Goal: Task Accomplishment & Management: Manage account settings

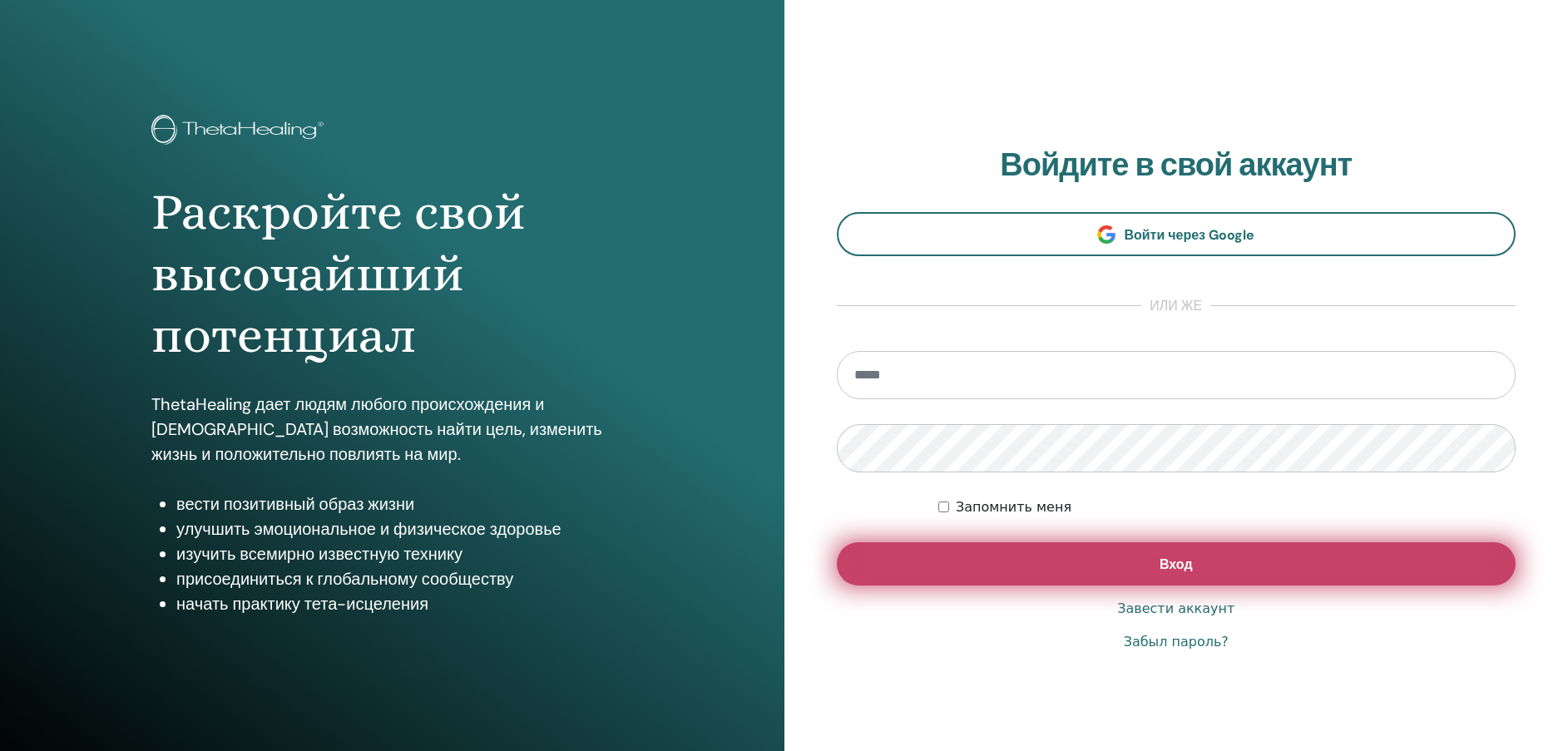
type input "**********"
click at [1215, 570] on button "Вход" at bounding box center [1176, 564] width 680 height 43
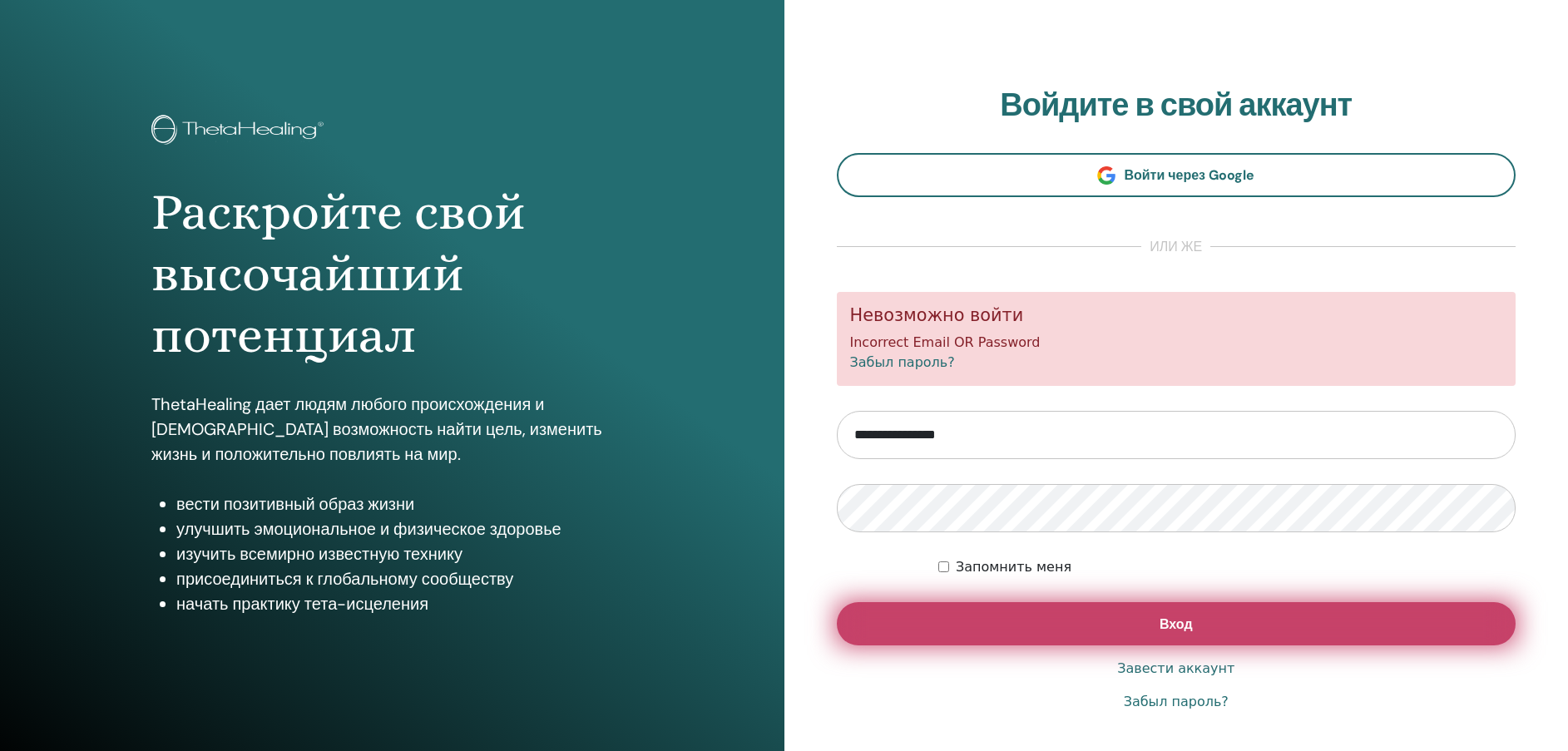
click at [1394, 614] on button "Вход" at bounding box center [1176, 624] width 680 height 43
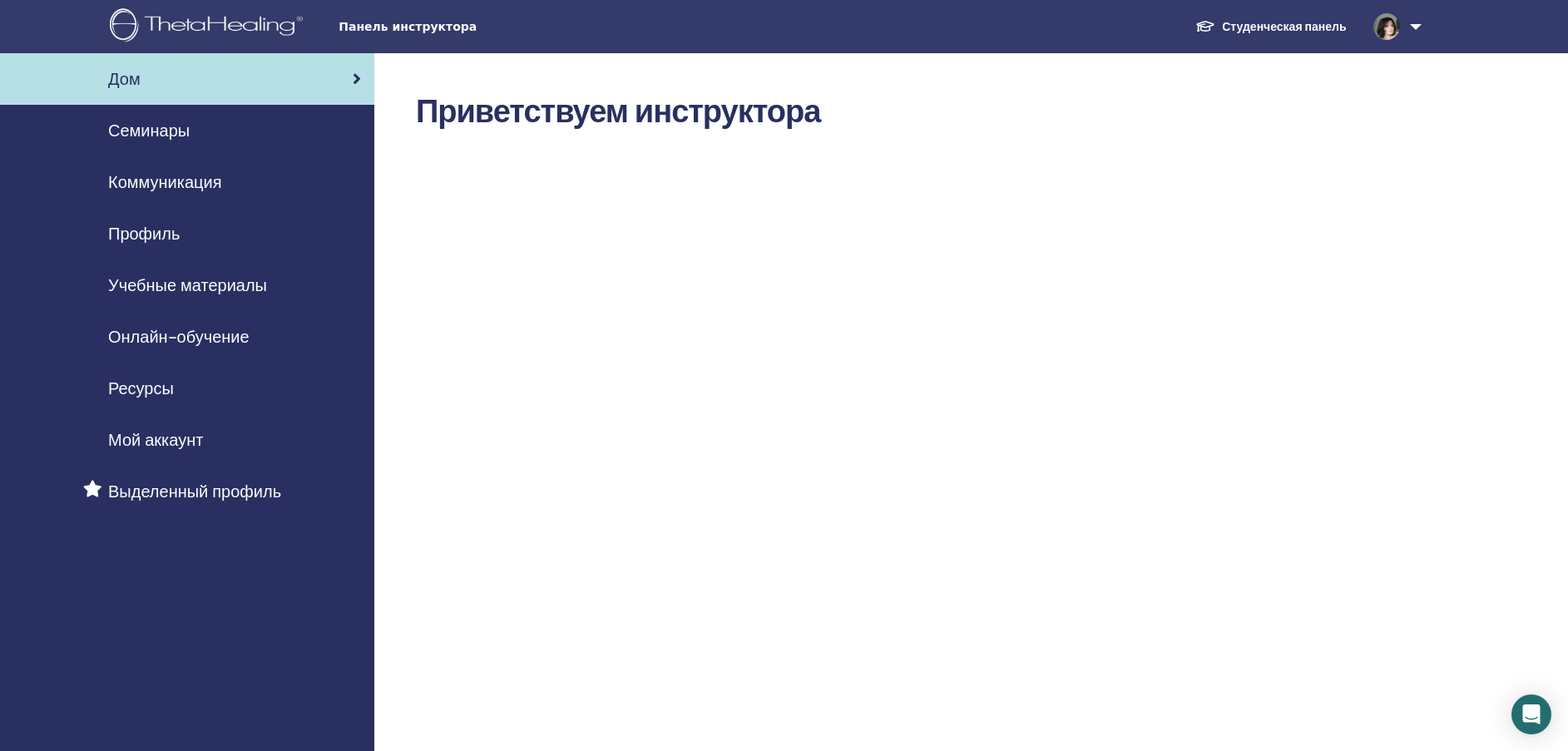
click at [170, 225] on span "Профиль" at bounding box center [143, 234] width 71 height 25
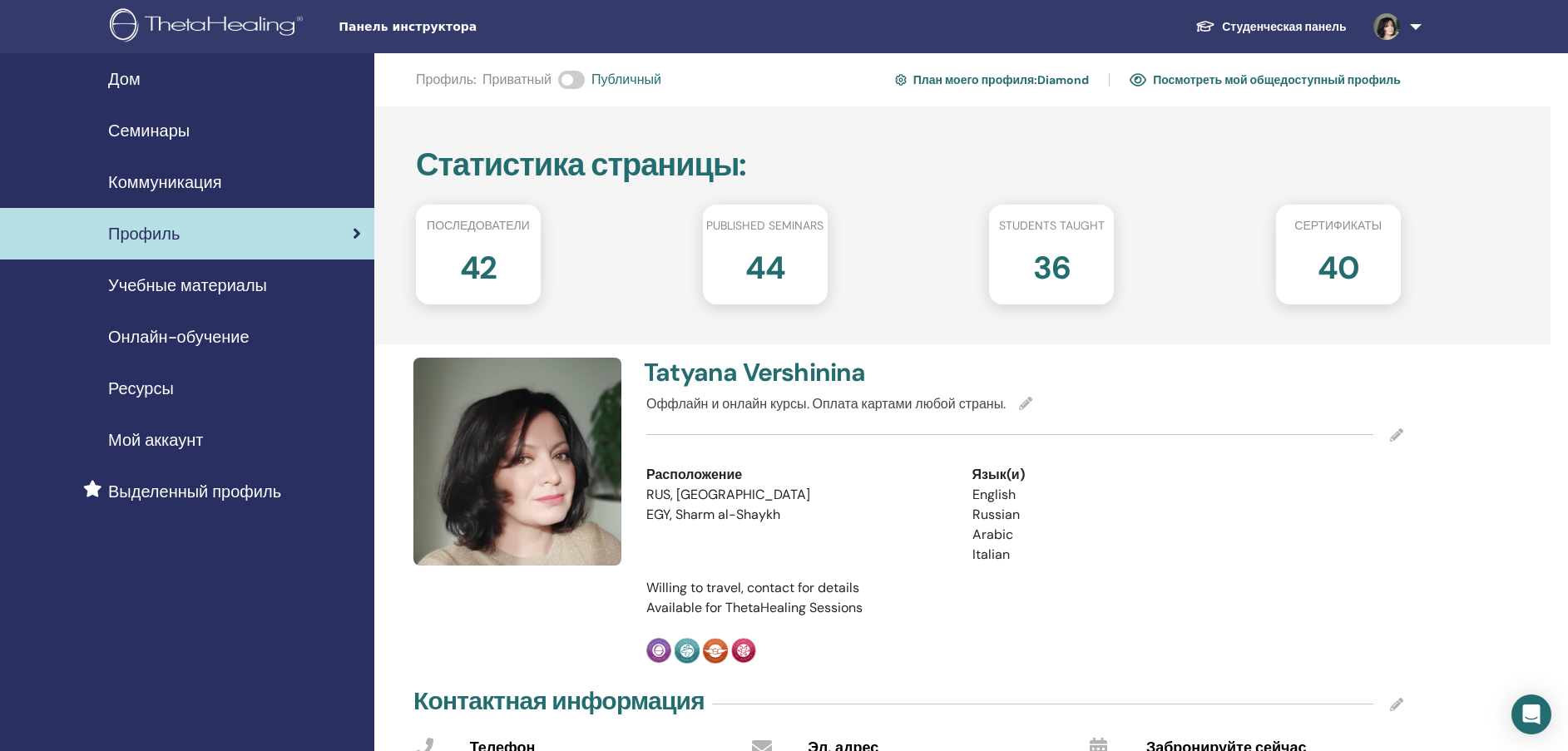
click at [1392, 431] on icon at bounding box center [1396, 435] width 14 height 14
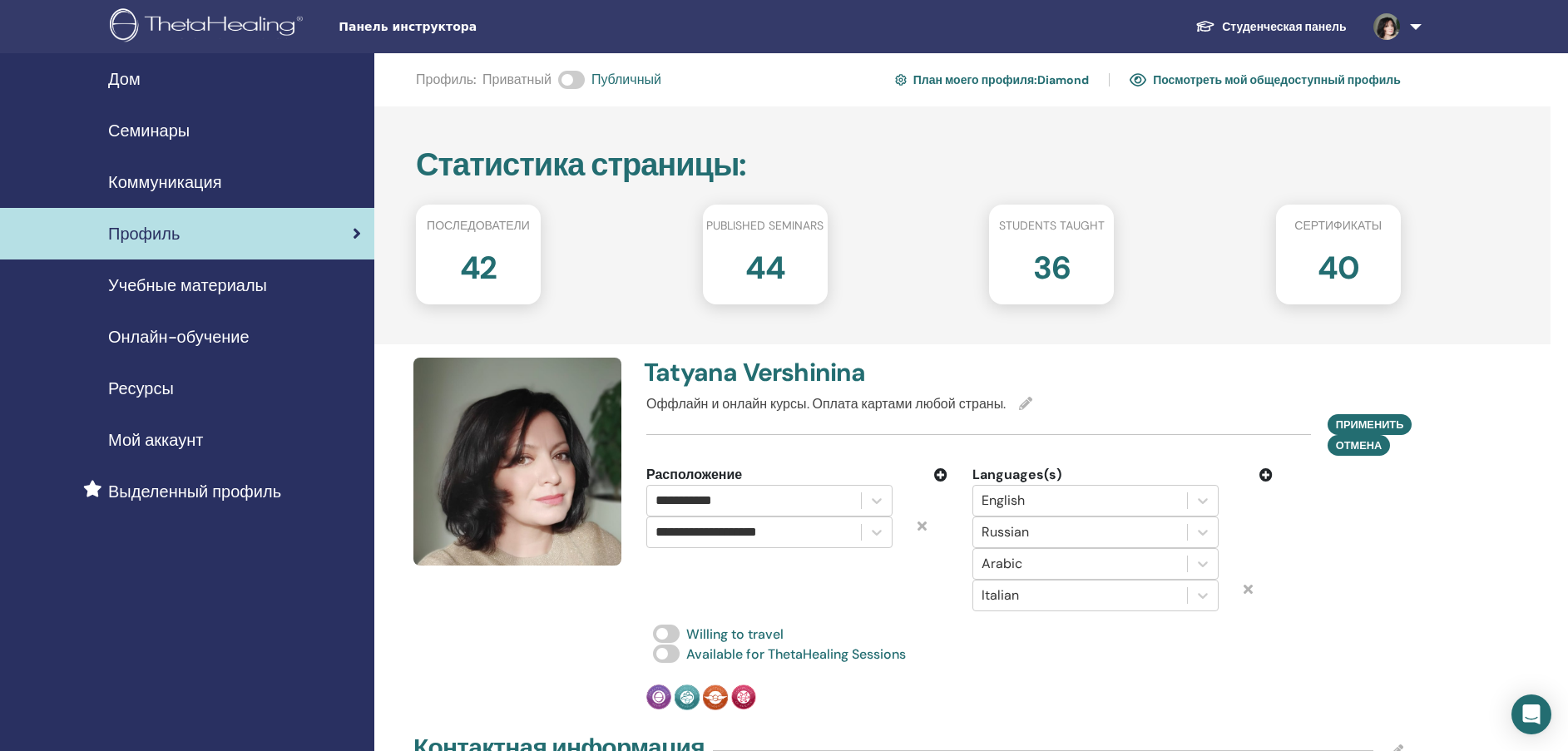
click at [1244, 588] on icon at bounding box center [1248, 589] width 9 height 14
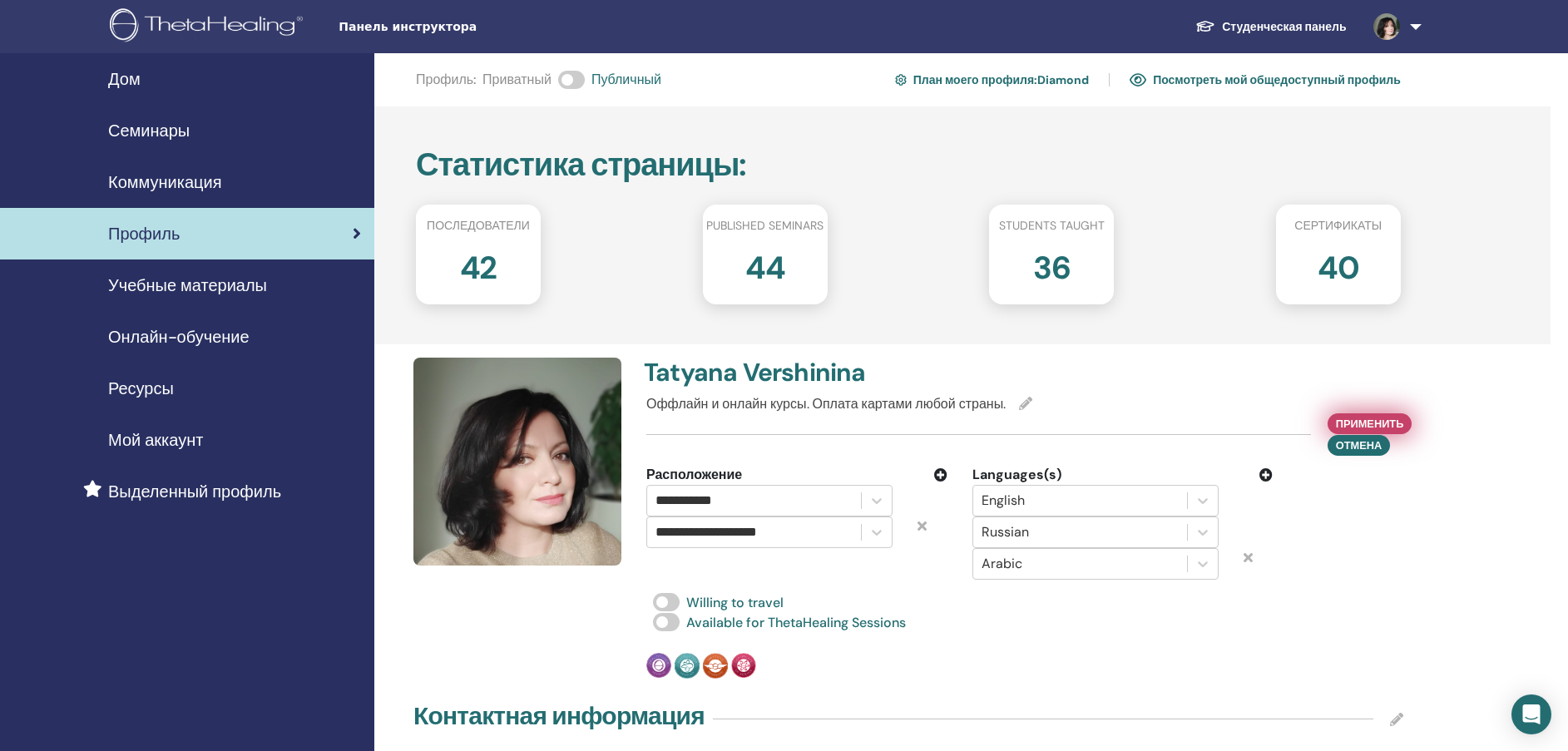
click at [1387, 418] on span "Применить" at bounding box center [1370, 423] width 68 height 17
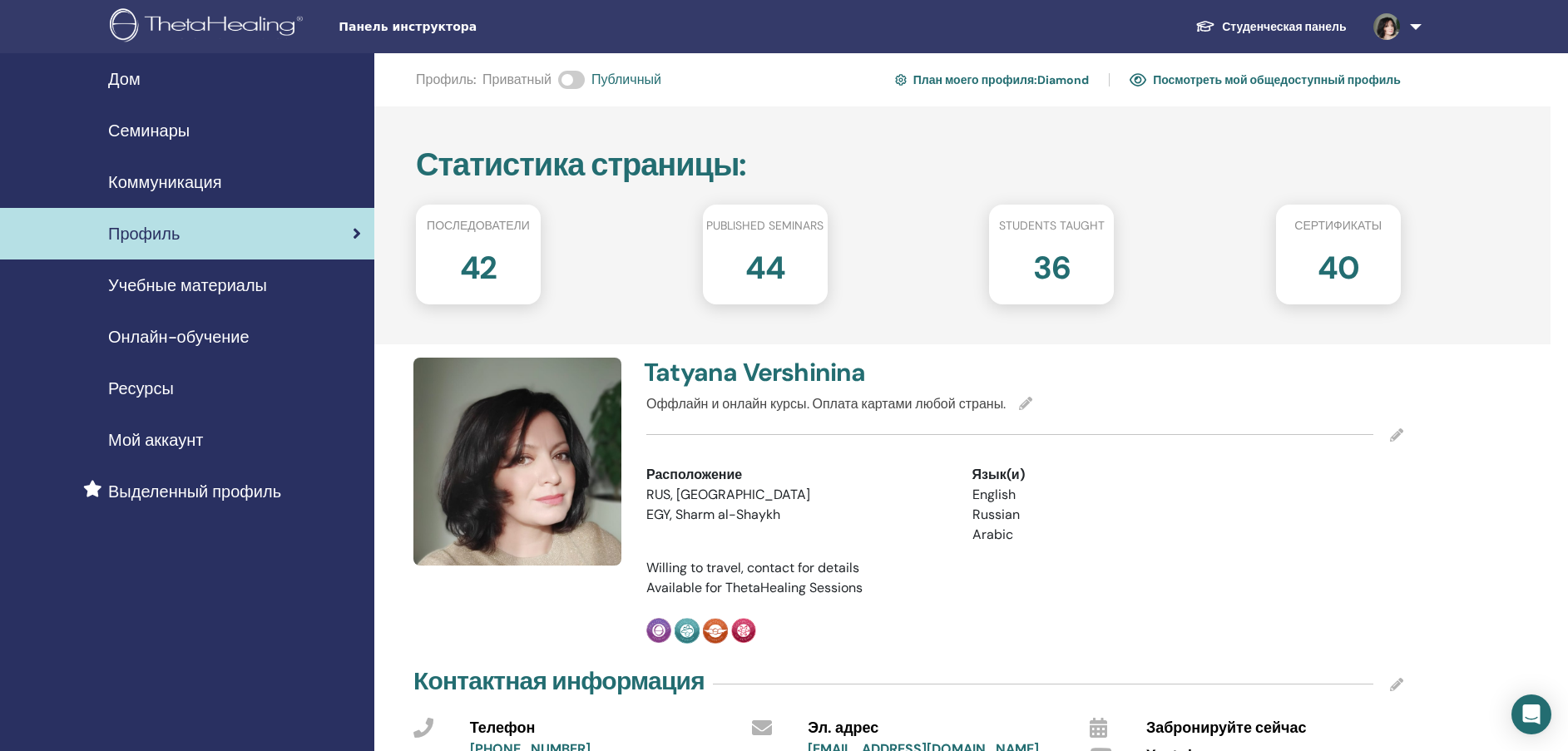
click at [158, 126] on span "Семинары" at bounding box center [149, 131] width 82 height 25
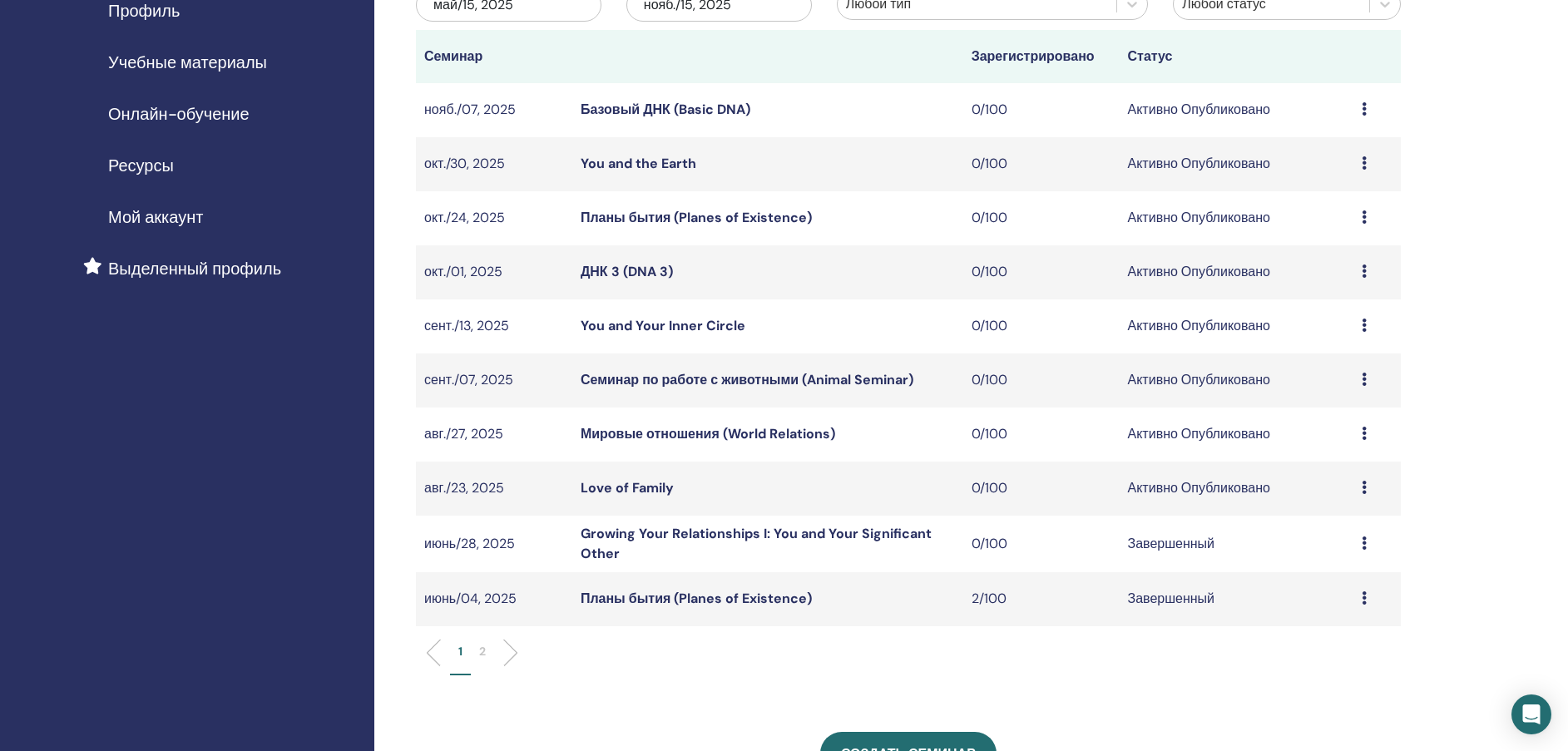
scroll to position [231, 0]
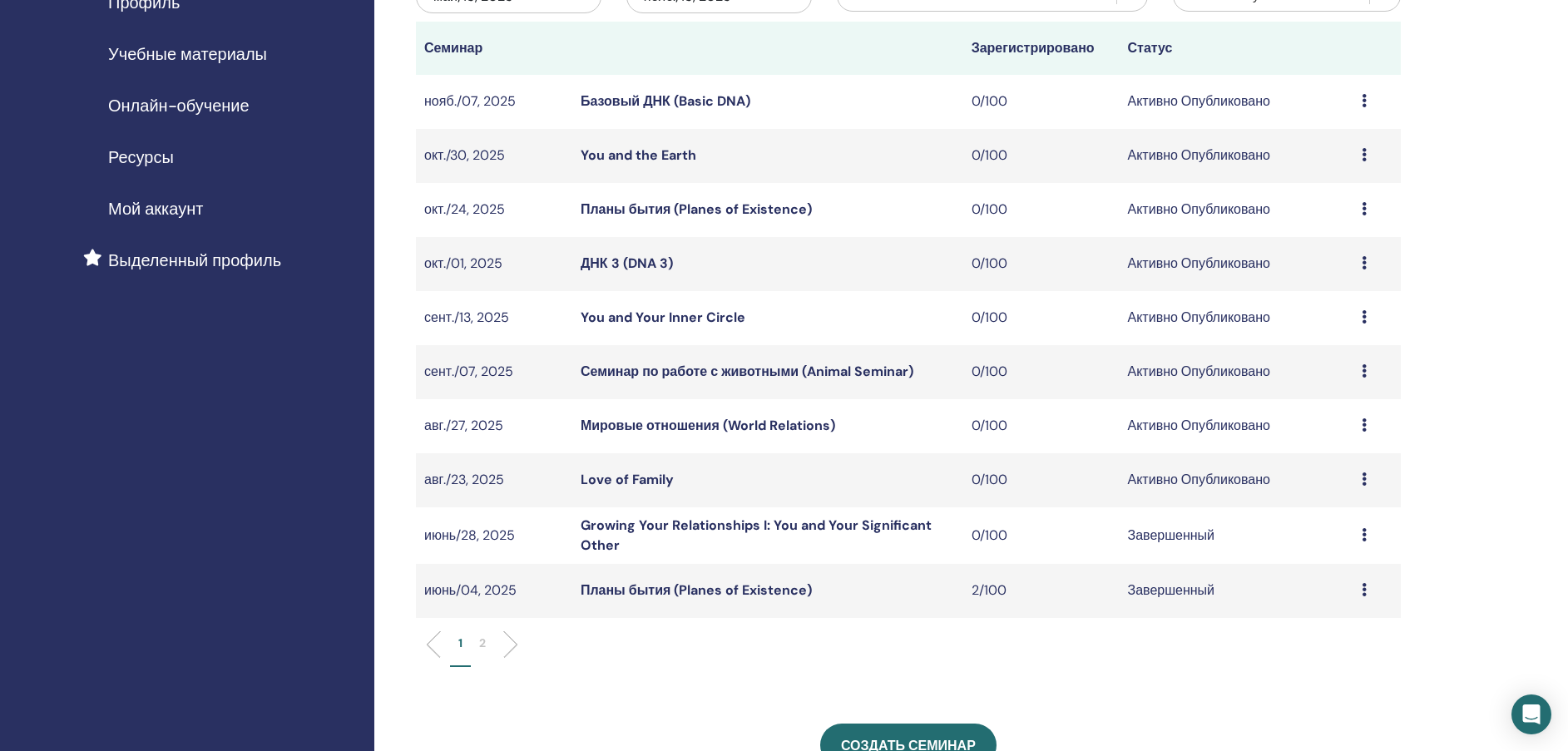
click at [654, 591] on link "Планы бытия (Planes of Existence)" at bounding box center [696, 590] width 231 height 17
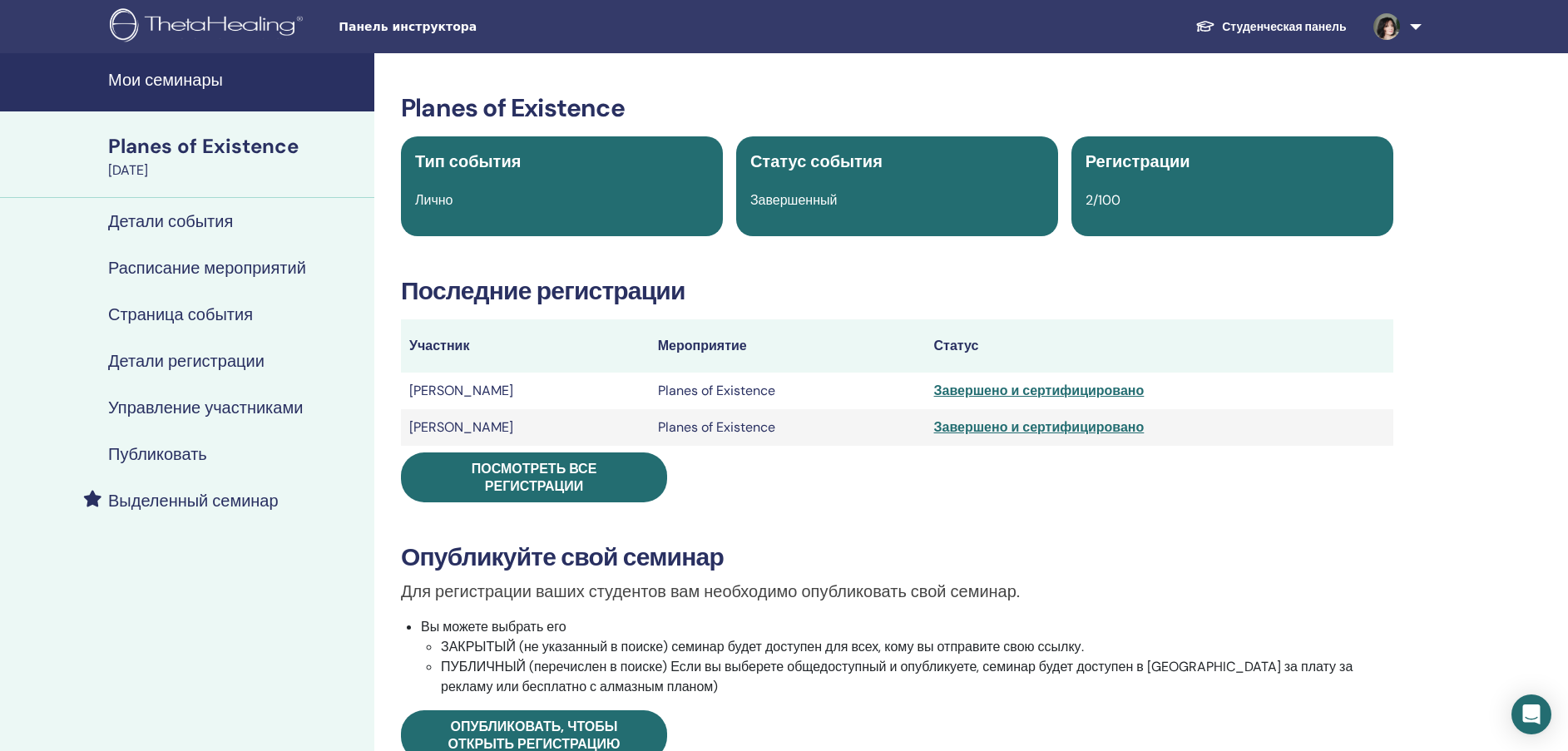
click at [194, 411] on h4 "Управление участниками" at bounding box center [205, 408] width 194 height 20
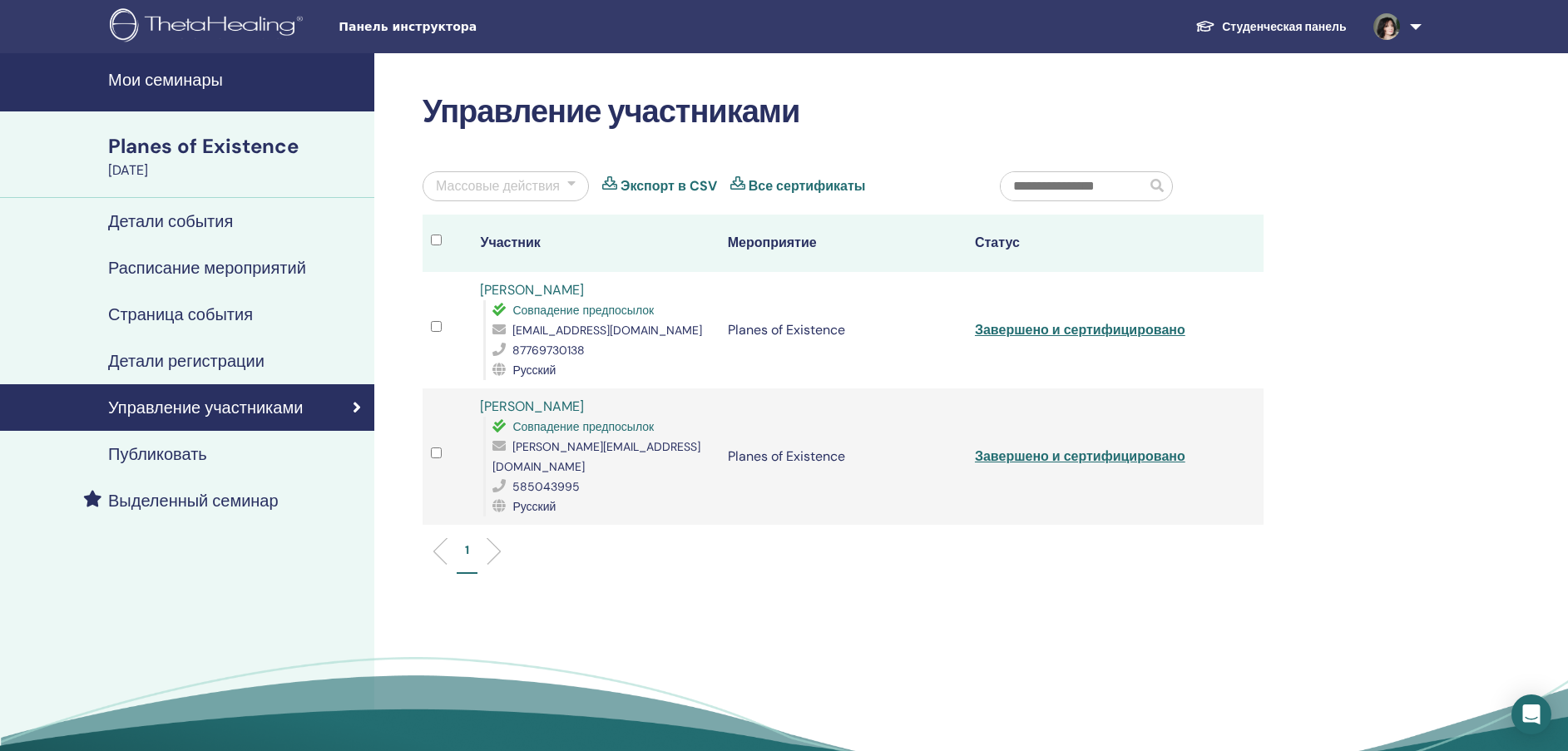
click at [542, 290] on link "[PERSON_NAME]" at bounding box center [532, 289] width 104 height 17
